Goal: Obtain resource: Download file/media

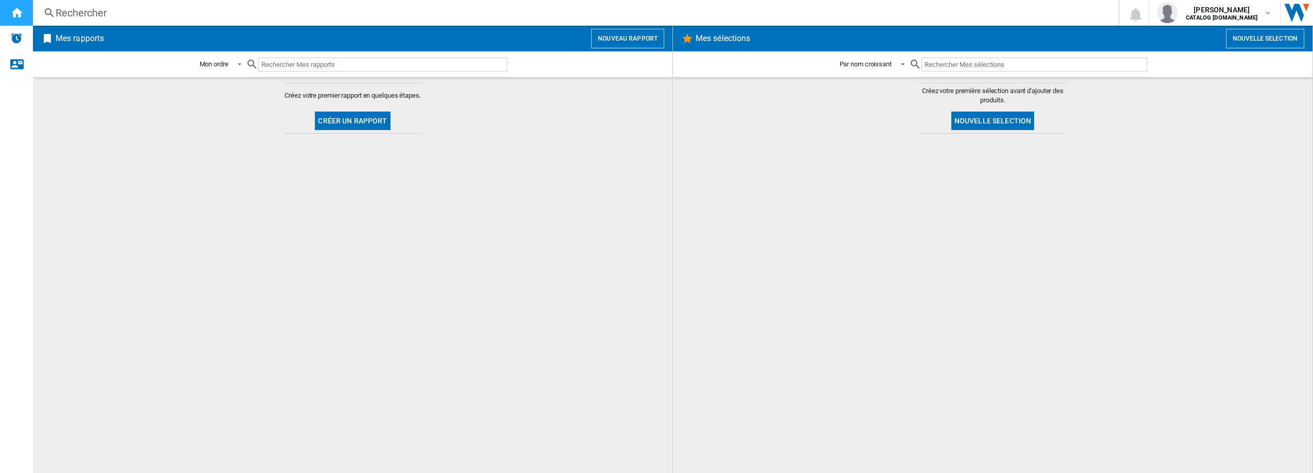
click at [11, 19] on div "Accueil" at bounding box center [16, 13] width 33 height 26
click at [630, 44] on button "Nouveau rapport" at bounding box center [627, 39] width 73 height 20
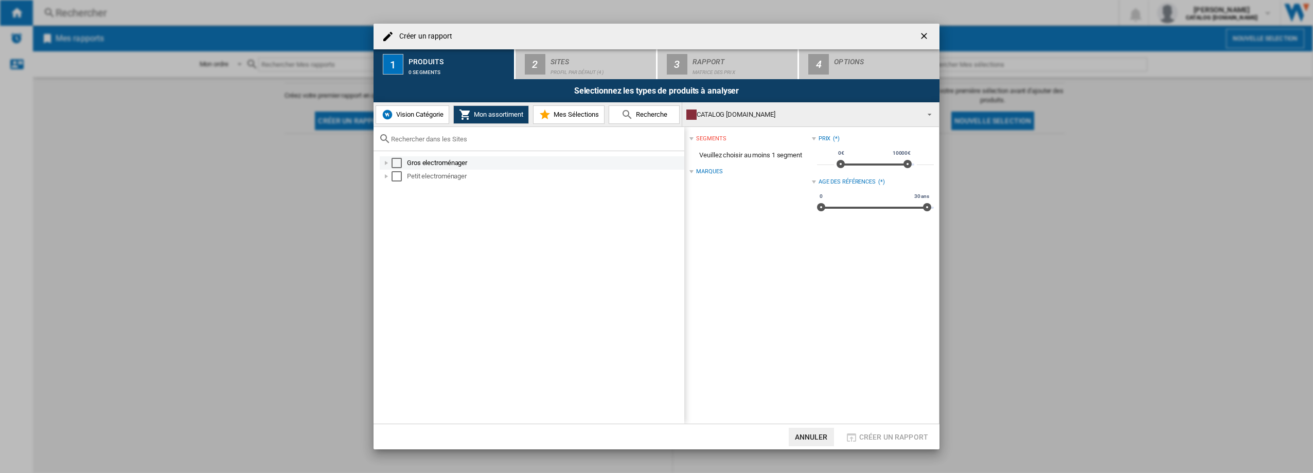
click at [397, 163] on div "Select" at bounding box center [396, 163] width 10 height 10
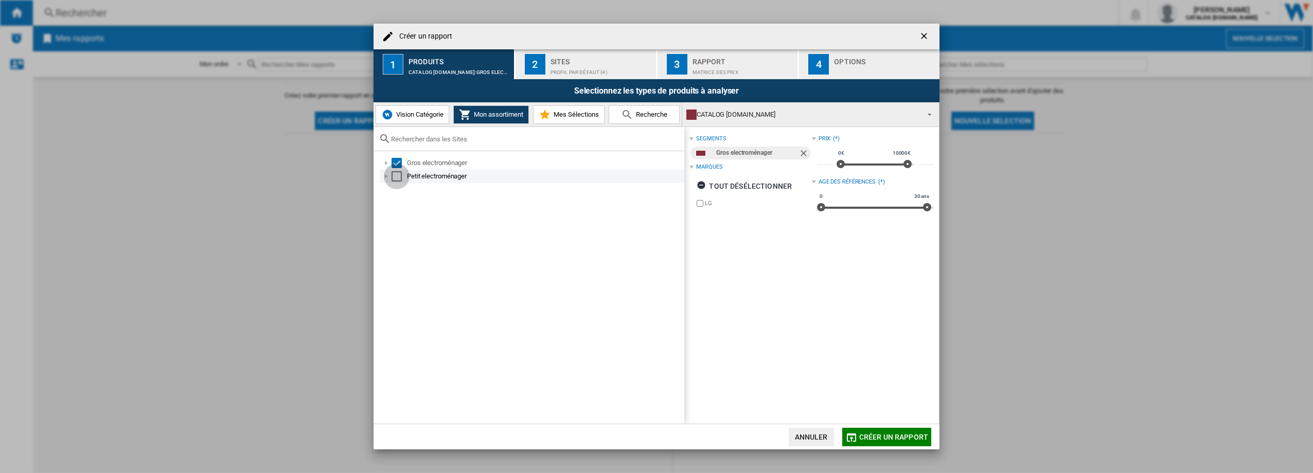
click at [394, 178] on div "Select" at bounding box center [396, 176] width 10 height 10
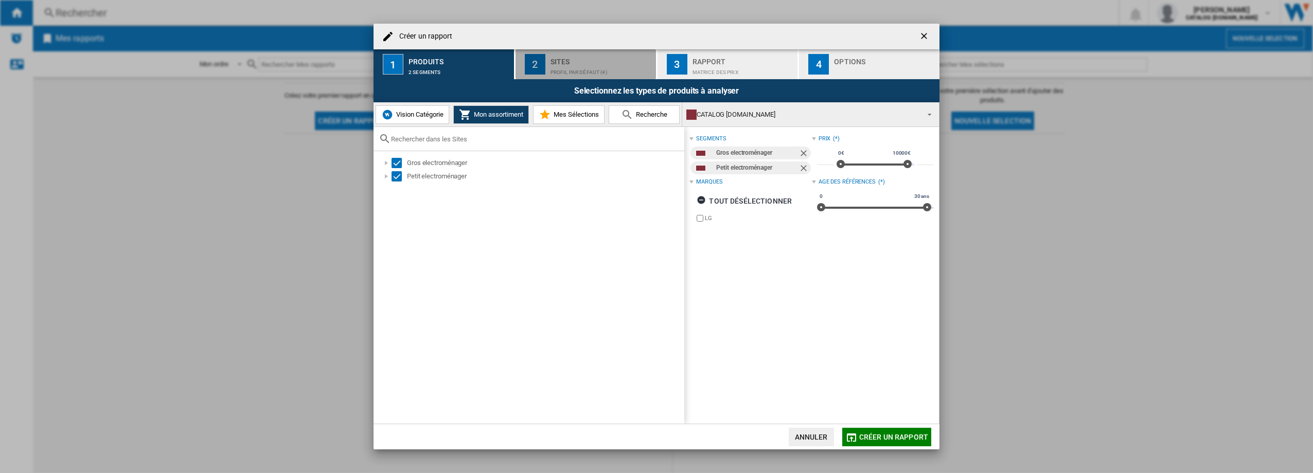
click at [606, 69] on div "Profil par défaut (4)" at bounding box center [600, 69] width 101 height 11
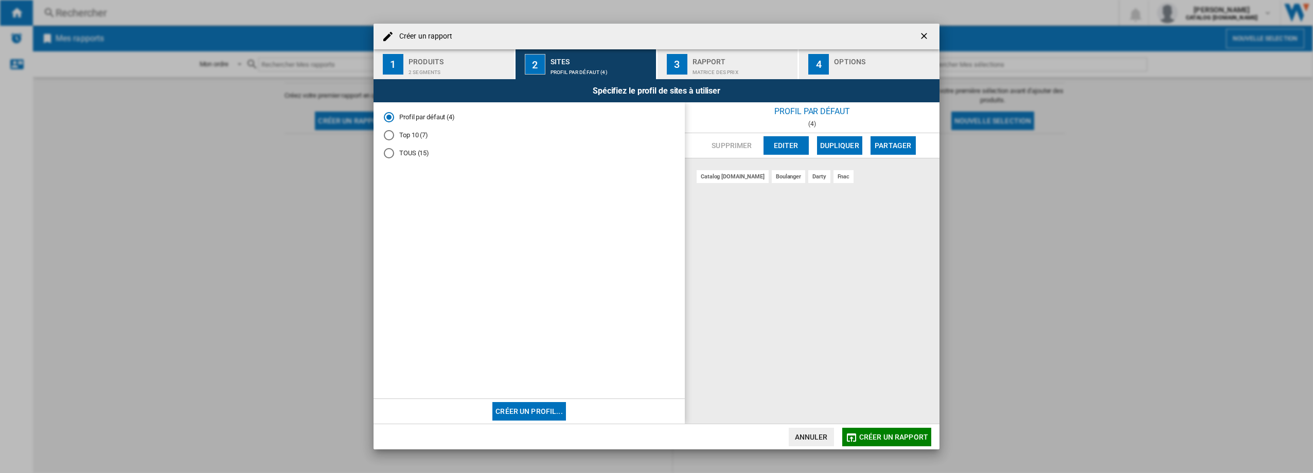
click at [388, 136] on div "Top 10 (7)" at bounding box center [389, 135] width 10 height 10
click at [734, 89] on div "Spécifiez le profil de sites à utiliser" at bounding box center [656, 90] width 566 height 23
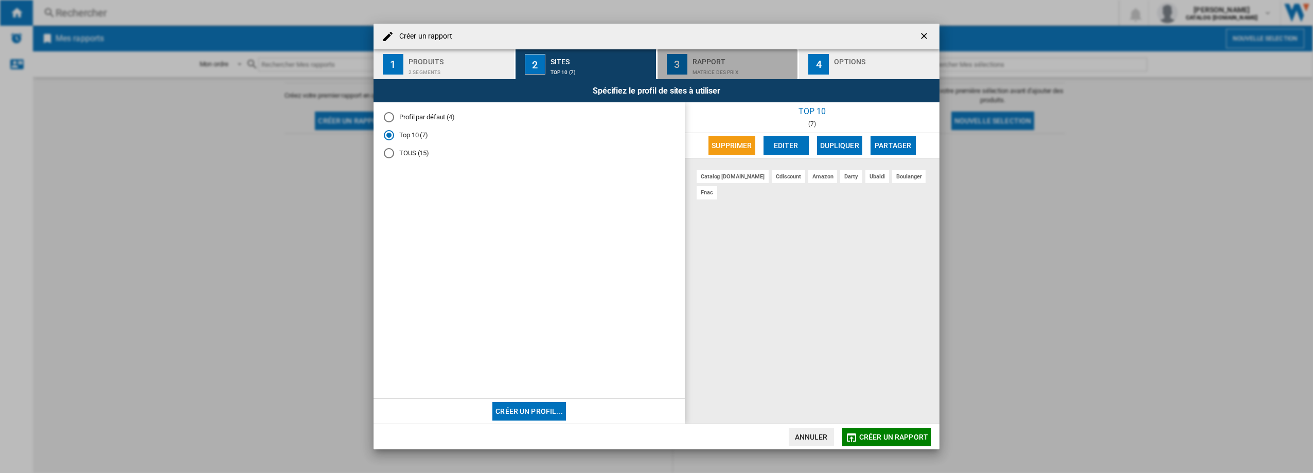
click at [730, 50] on button "3 Rapport Matrice des prix" at bounding box center [727, 64] width 141 height 30
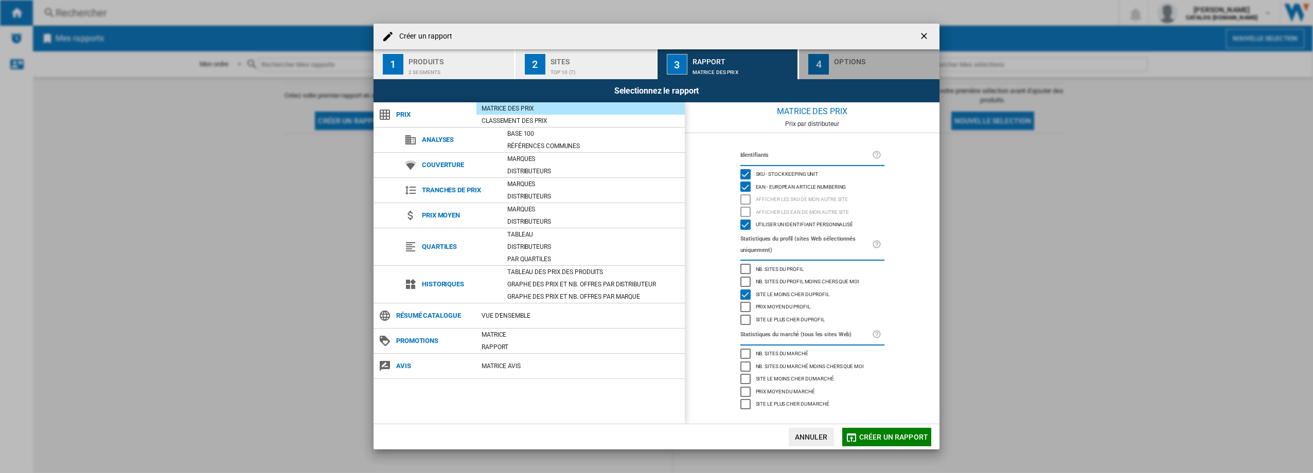
drag, startPoint x: 836, startPoint y: 62, endPoint x: 823, endPoint y: 74, distance: 17.9
click at [836, 62] on div "Options" at bounding box center [884, 58] width 101 height 11
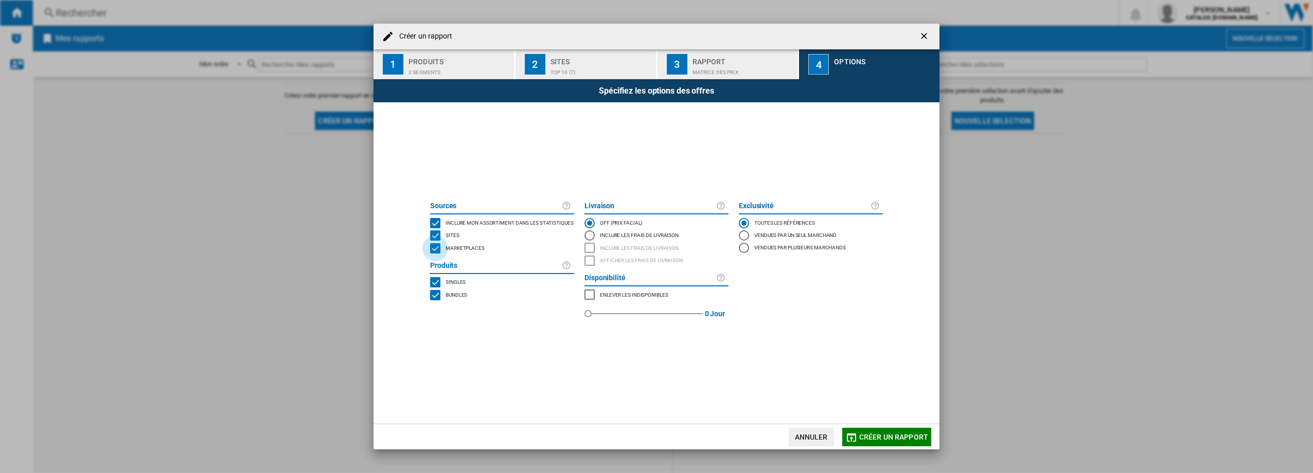
click at [437, 247] on div "MARKETPLACES" at bounding box center [435, 248] width 10 height 10
click at [869, 442] on button "Créer un rapport" at bounding box center [886, 437] width 89 height 19
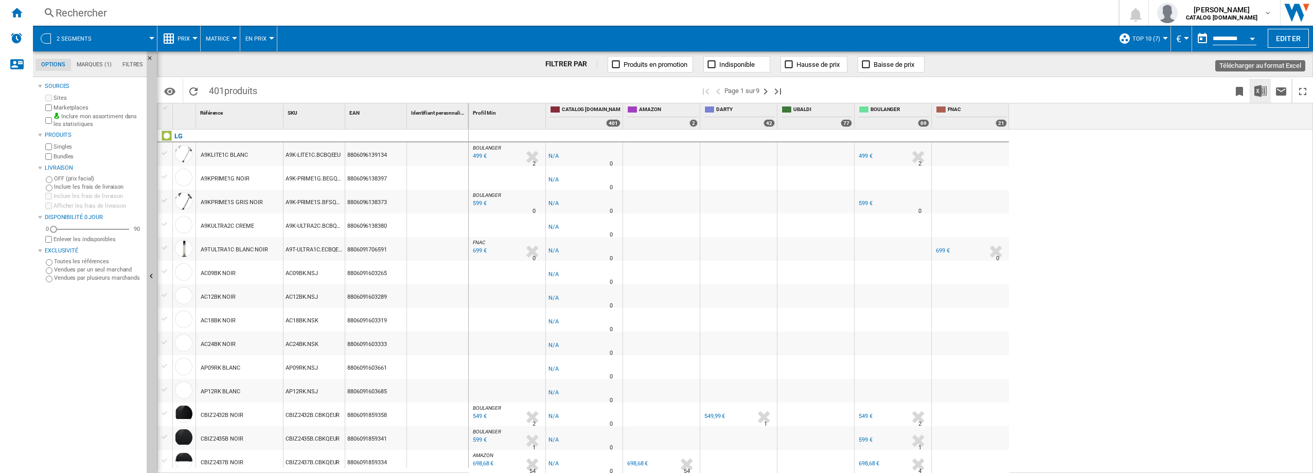
click at [1255, 94] on img "Télécharger au format Excel" at bounding box center [1260, 91] width 12 height 12
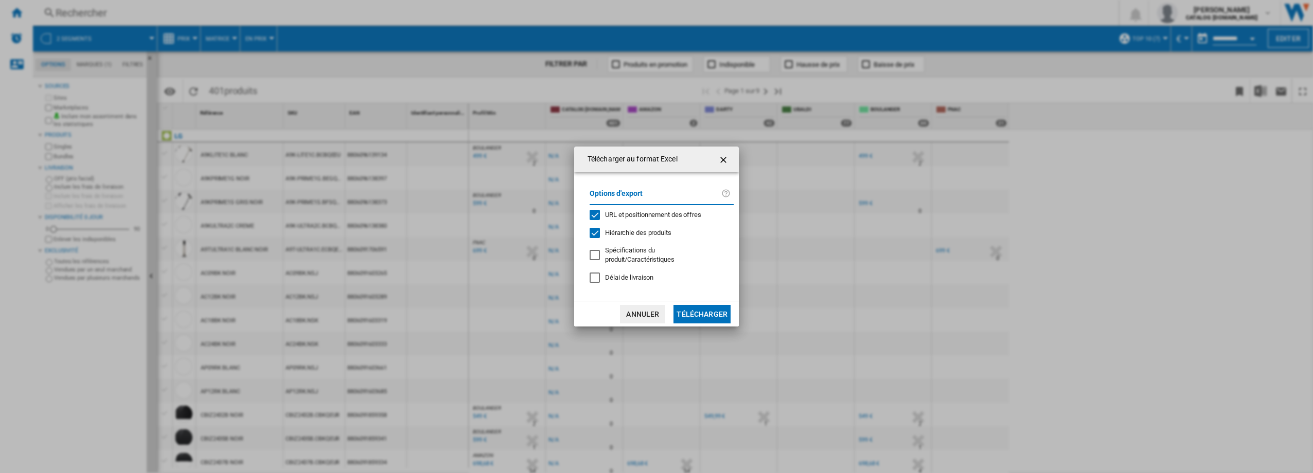
click at [706, 311] on button "Télécharger" at bounding box center [701, 314] width 57 height 19
